Goal: Task Accomplishment & Management: Manage account settings

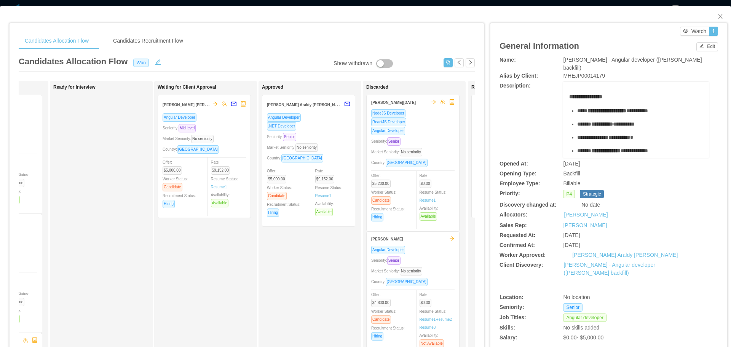
scroll to position [0, 195]
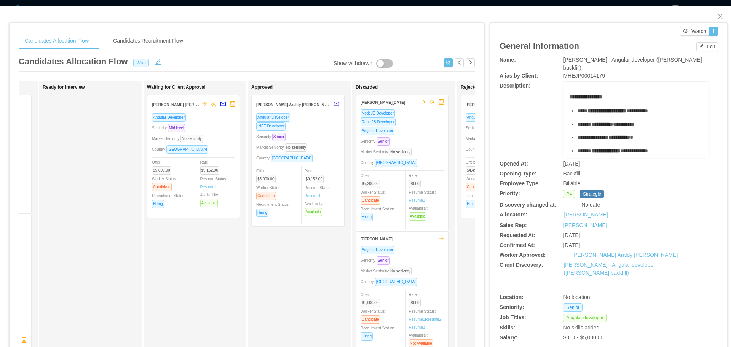
click at [319, 125] on div ".NET Developer" at bounding box center [297, 126] width 83 height 9
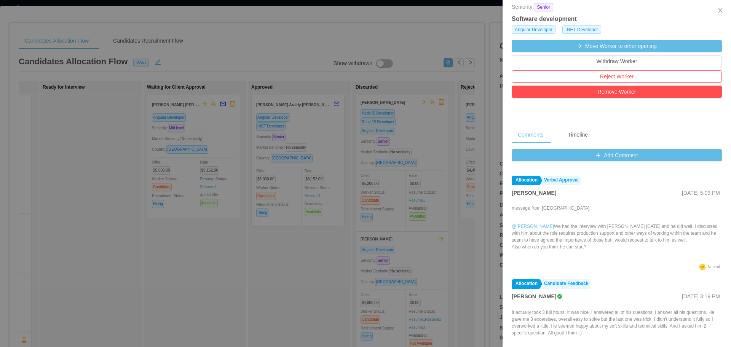
scroll to position [0, 0]
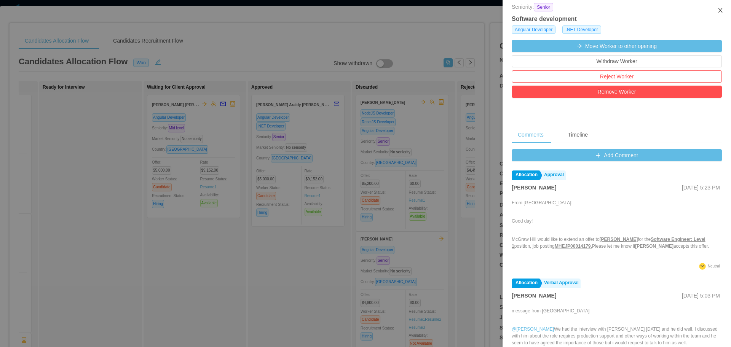
click at [722, 11] on icon "icon: close" at bounding box center [720, 10] width 6 height 6
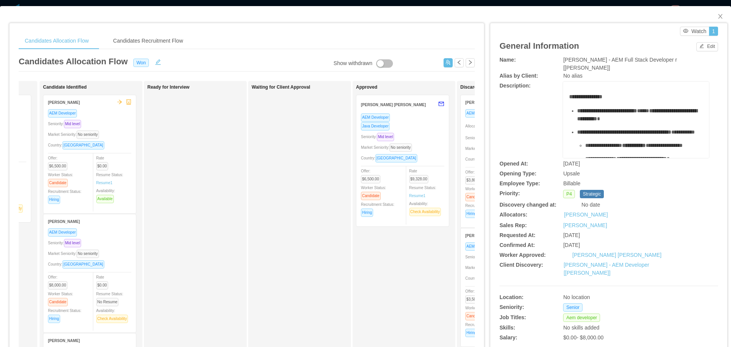
scroll to position [0, 95]
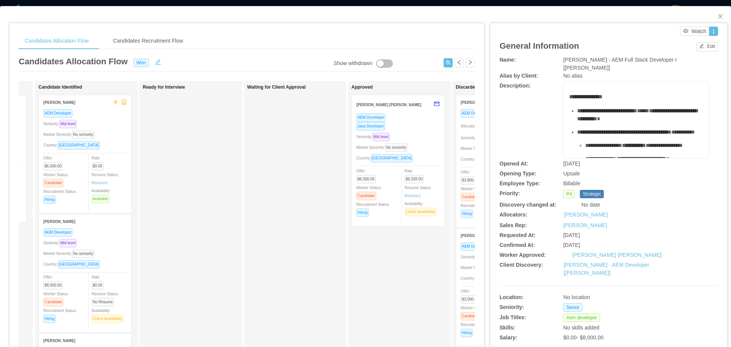
click at [416, 124] on div "Java Developer" at bounding box center [397, 126] width 83 height 9
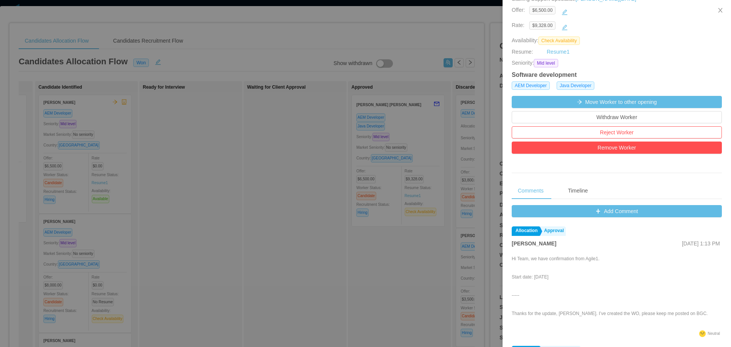
scroll to position [134, 0]
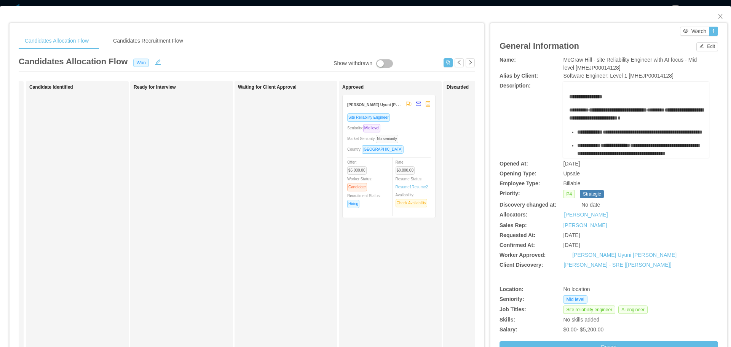
scroll to position [0, 130]
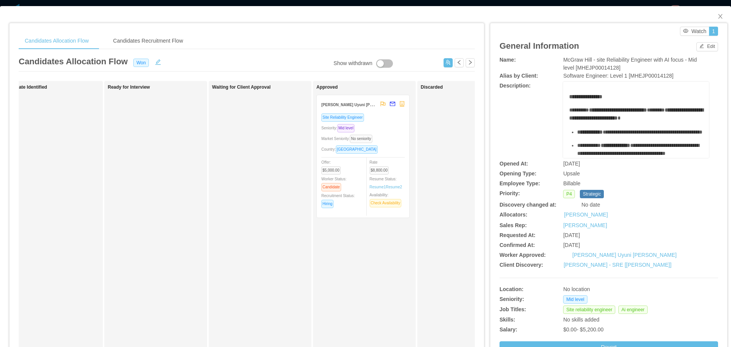
click at [394, 121] on div "Site Reliability Engineer" at bounding box center [362, 117] width 83 height 9
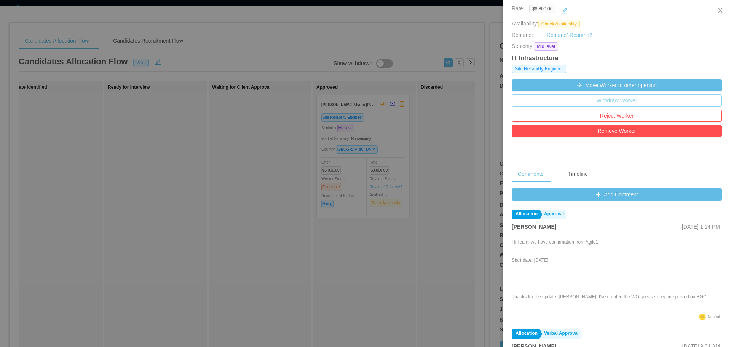
scroll to position [162, 0]
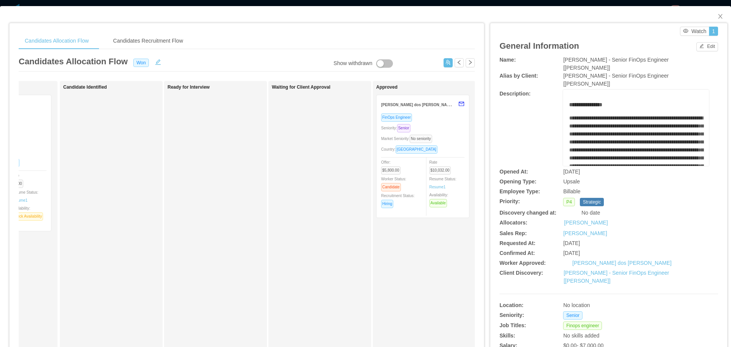
scroll to position [0, 119]
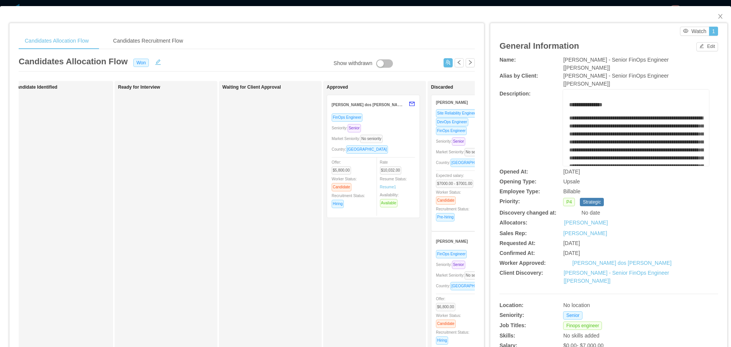
click at [396, 119] on div "FinOps Engineer" at bounding box center [372, 117] width 83 height 9
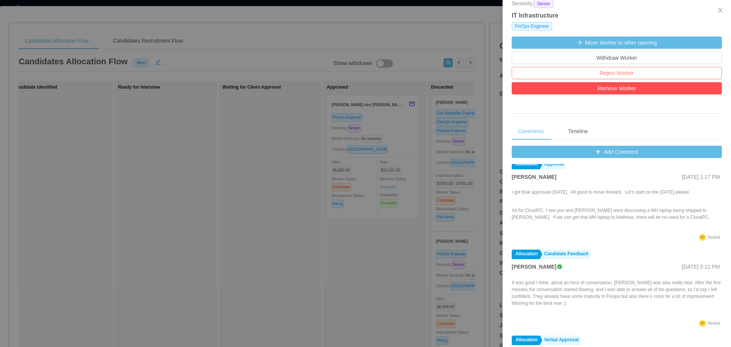
scroll to position [8, 0]
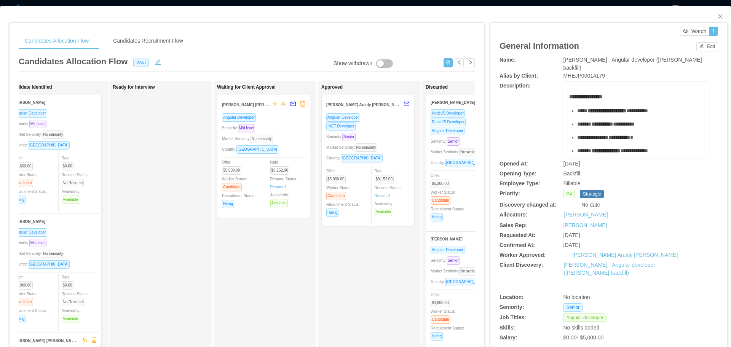
scroll to position [0, 155]
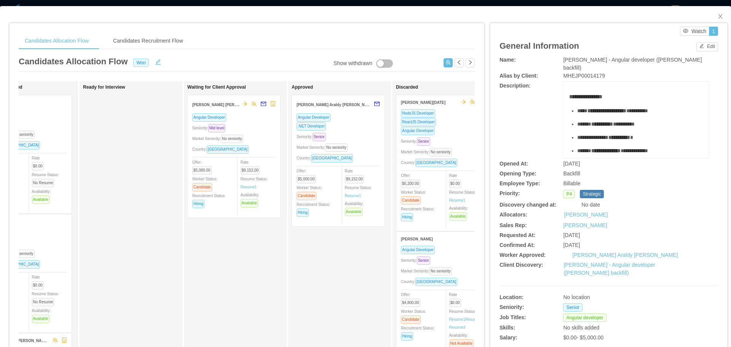
click at [371, 131] on div "Angular Developer .NET Developer Seniority: Senior Market Seniority: No seniori…" at bounding box center [337, 167] width 83 height 109
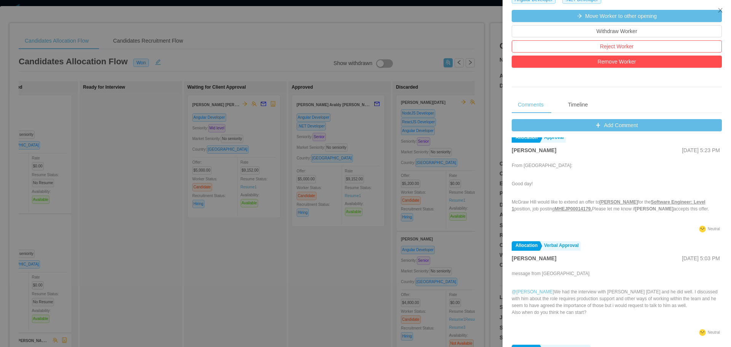
scroll to position [0, 0]
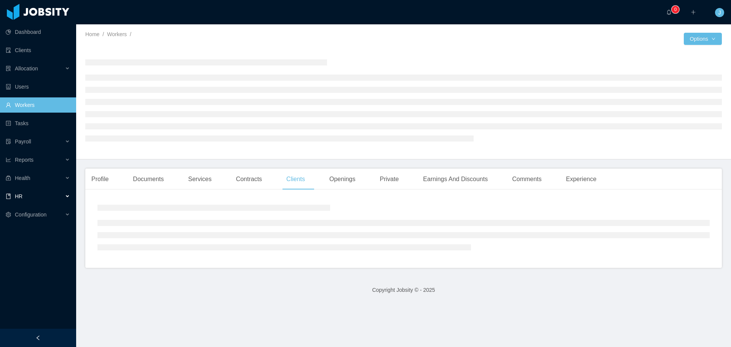
click at [29, 195] on div "HR" at bounding box center [38, 196] width 76 height 15
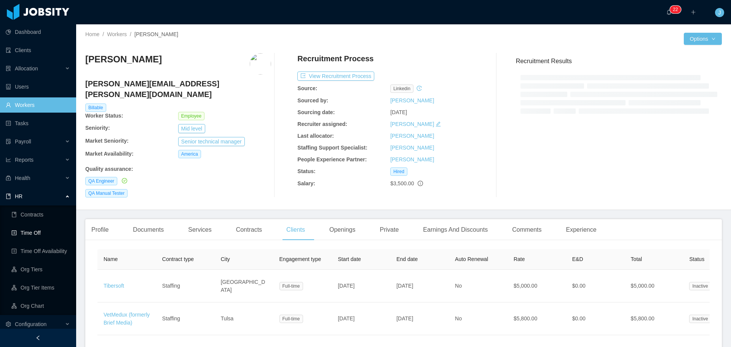
scroll to position [5, 0]
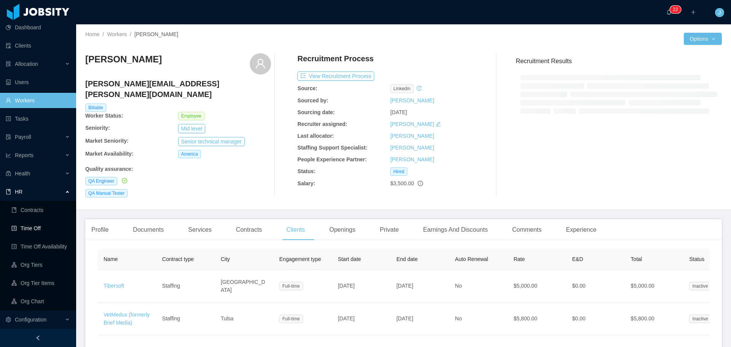
click at [35, 229] on link "Time Off" at bounding box center [40, 228] width 59 height 15
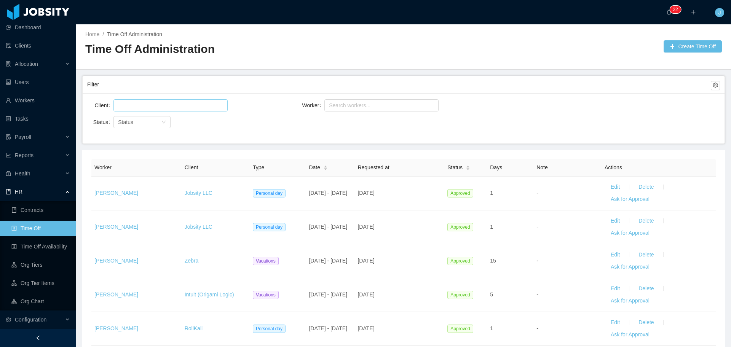
click at [200, 102] on div at bounding box center [169, 105] width 107 height 11
click at [204, 118] on ul "McGraw-Hill Education" at bounding box center [170, 120] width 114 height 15
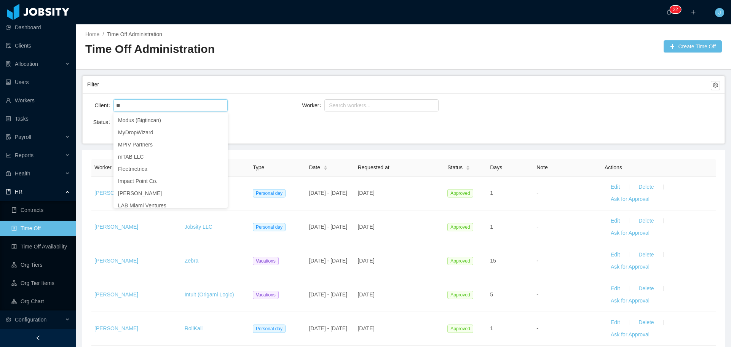
type input "***"
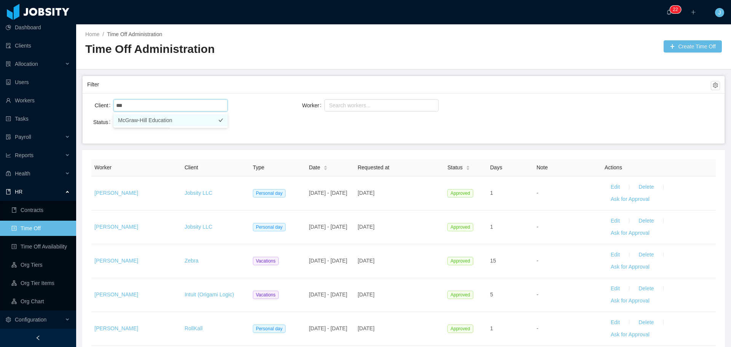
click at [140, 120] on li "McGraw-Hill Education" at bounding box center [170, 120] width 114 height 12
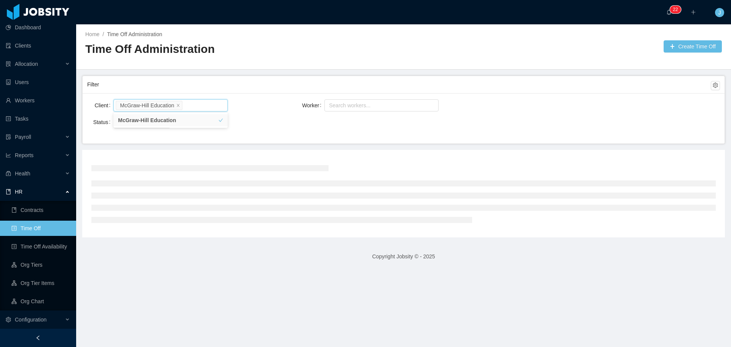
click at [256, 124] on div "Status Status" at bounding box center [192, 122] width 211 height 15
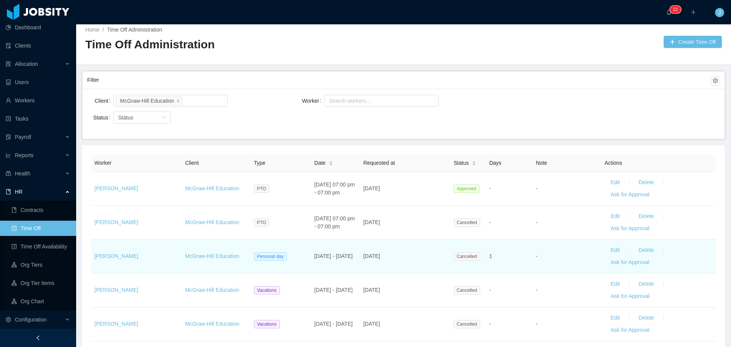
scroll to position [6, 0]
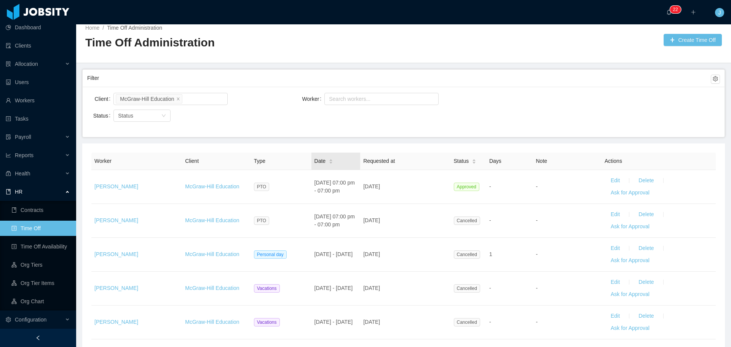
click at [331, 161] on icon "icon: caret-down" at bounding box center [331, 163] width 4 height 4
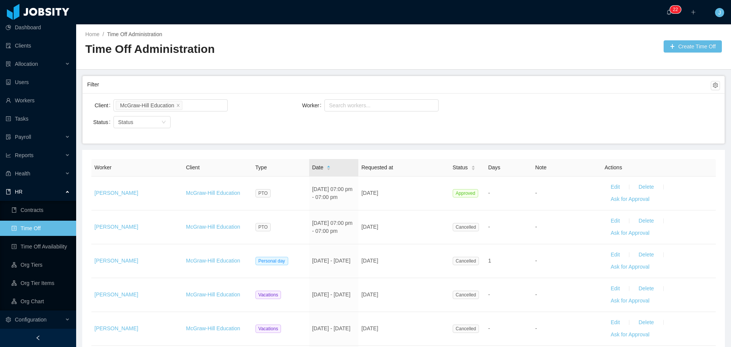
click at [329, 169] on icon "icon: caret-down" at bounding box center [328, 170] width 3 height 2
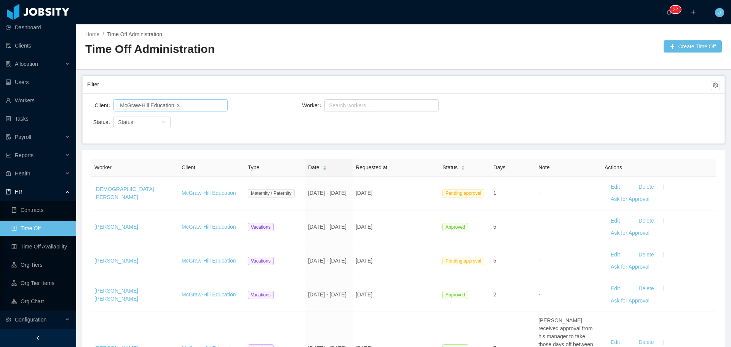
click at [180, 105] on icon "icon: close" at bounding box center [178, 105] width 4 height 4
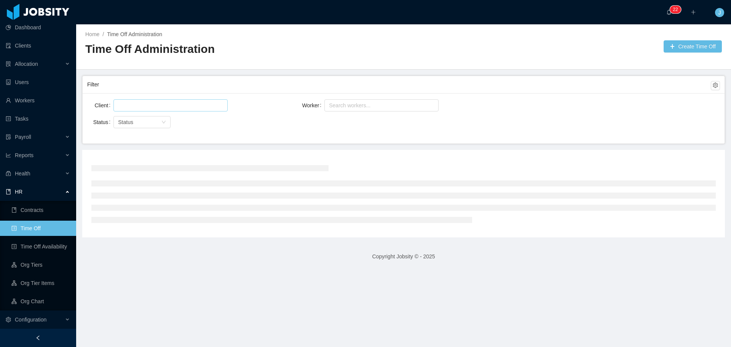
click at [189, 105] on div at bounding box center [169, 105] width 107 height 11
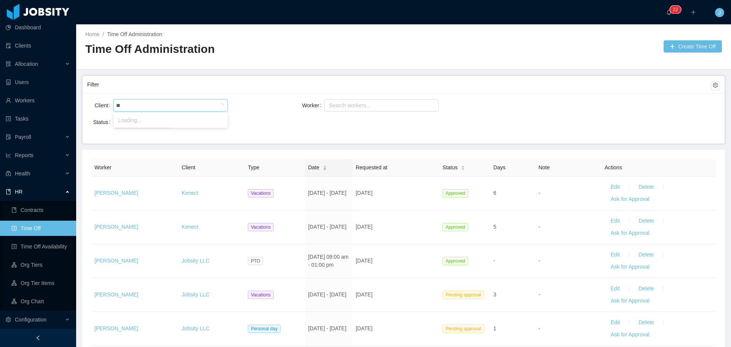
type input "***"
click at [178, 120] on li "Zebra" at bounding box center [170, 120] width 114 height 12
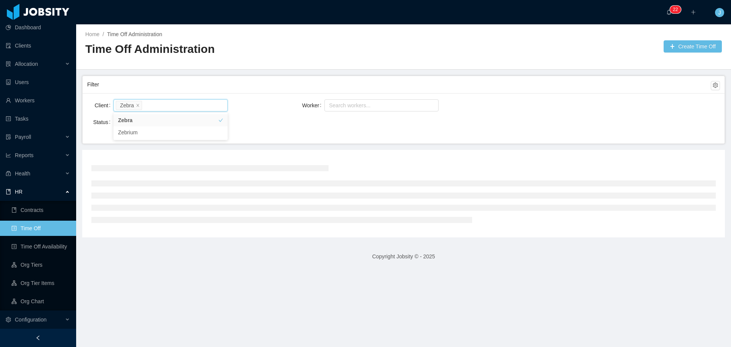
click at [284, 128] on div "Status Status" at bounding box center [192, 122] width 211 height 15
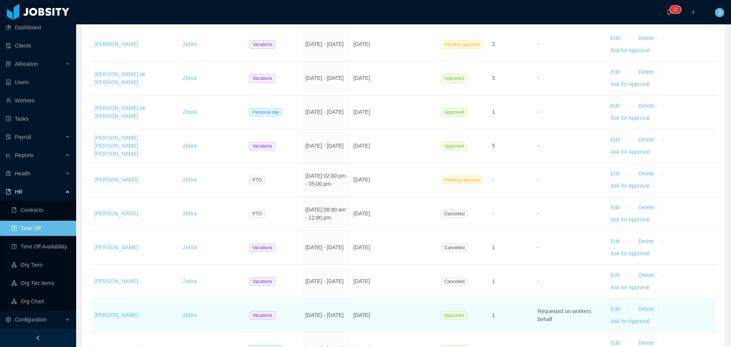
scroll to position [382, 0]
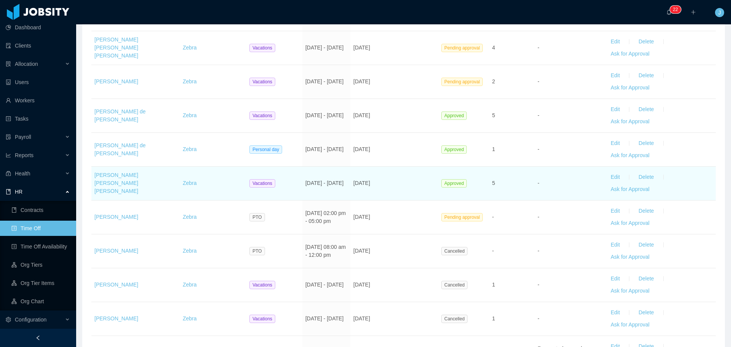
click at [481, 168] on td "Approved" at bounding box center [463, 184] width 51 height 34
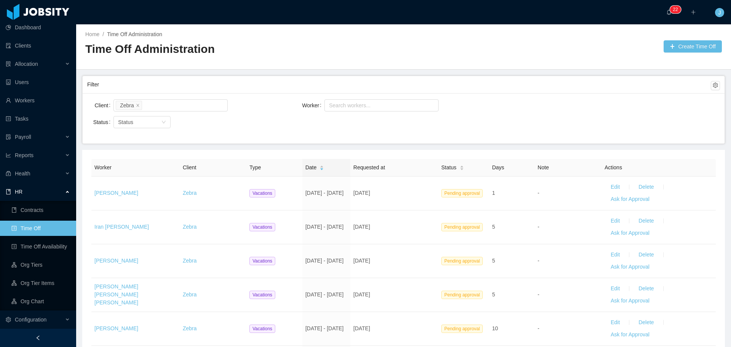
click at [140, 105] on li "Zebra" at bounding box center [129, 105] width 26 height 9
click at [138, 105] on icon "icon: close" at bounding box center [137, 105] width 3 height 3
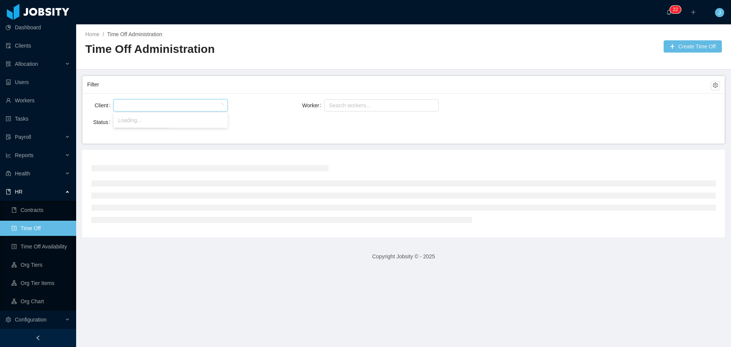
click at [147, 105] on div at bounding box center [169, 105] width 107 height 11
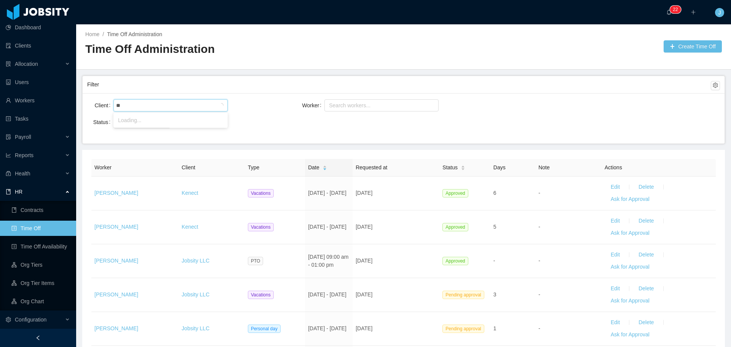
type input "***"
click at [162, 117] on li "McGraw-Hill Education" at bounding box center [170, 120] width 114 height 12
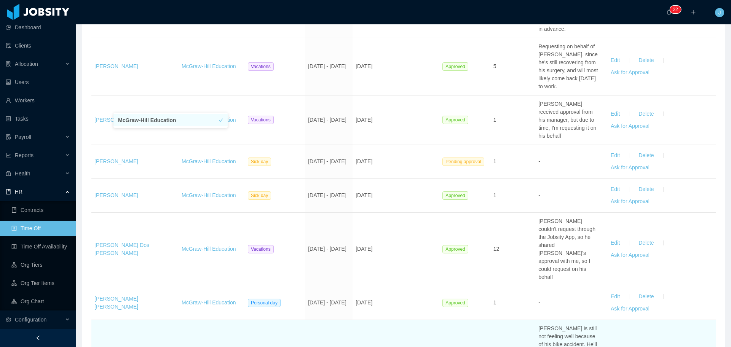
scroll to position [1948, 0]
